Goal: Task Accomplishment & Management: Complete application form

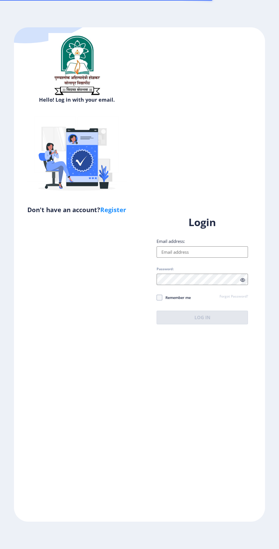
click at [200, 258] on input "Email address:" at bounding box center [202, 252] width 91 height 11
type input "[EMAIL_ADDRESS][DOMAIN_NAME]"
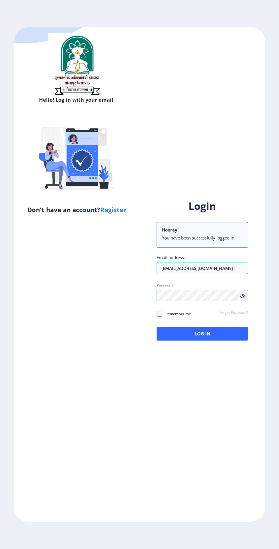
click at [160, 317] on span at bounding box center [160, 314] width 6 height 6
click at [157, 314] on input "Remember me" at bounding box center [157, 314] width 0 height 0
checkbox input "true"
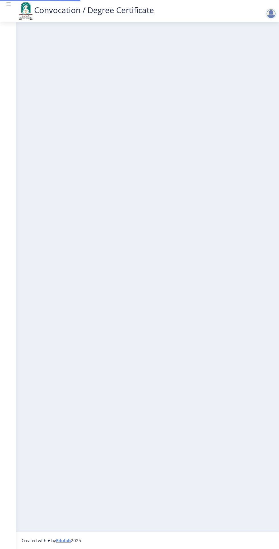
click at [197, 352] on nb-layout-column at bounding box center [147, 277] width 263 height 510
